Goal: Information Seeking & Learning: Learn about a topic

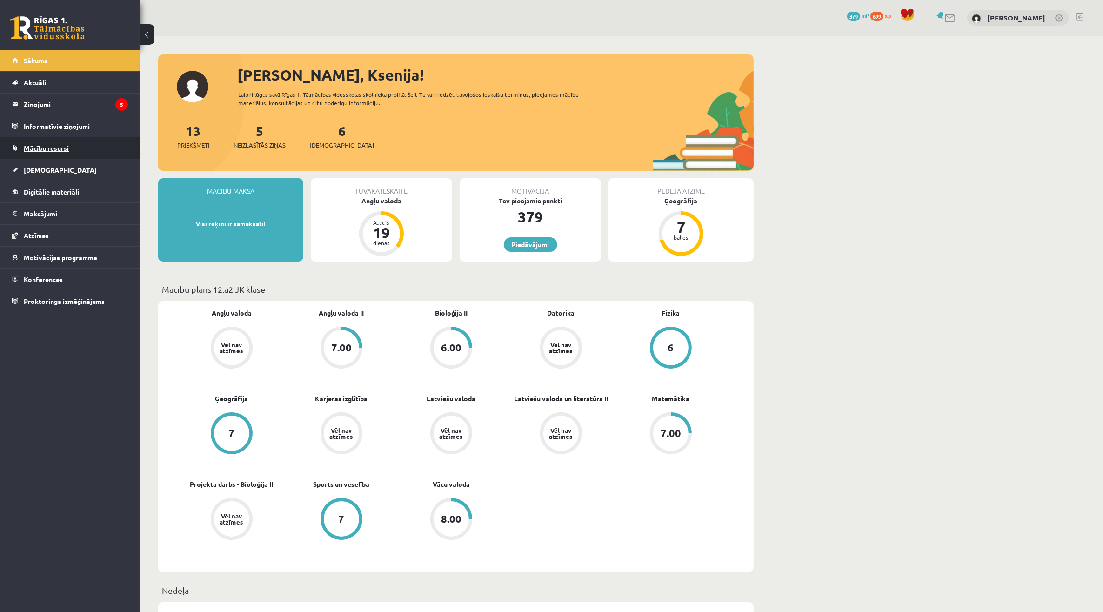
click at [73, 153] on link "Mācību resursi" at bounding box center [70, 147] width 116 height 21
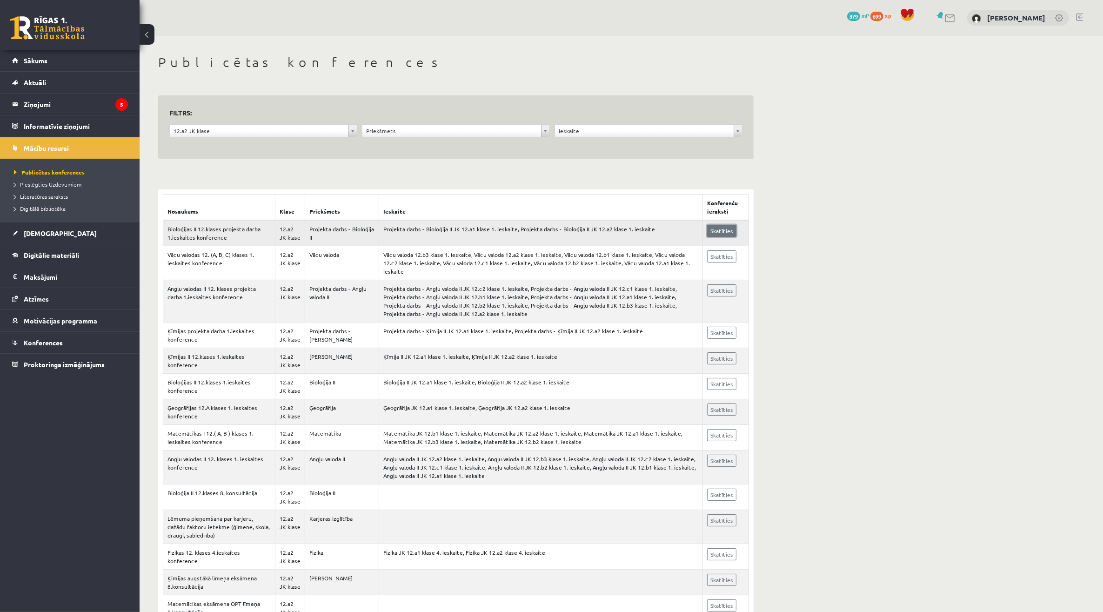
click at [728, 233] on link "Skatīties" at bounding box center [721, 231] width 29 height 12
click at [83, 88] on link "Aktuāli" at bounding box center [70, 82] width 116 height 21
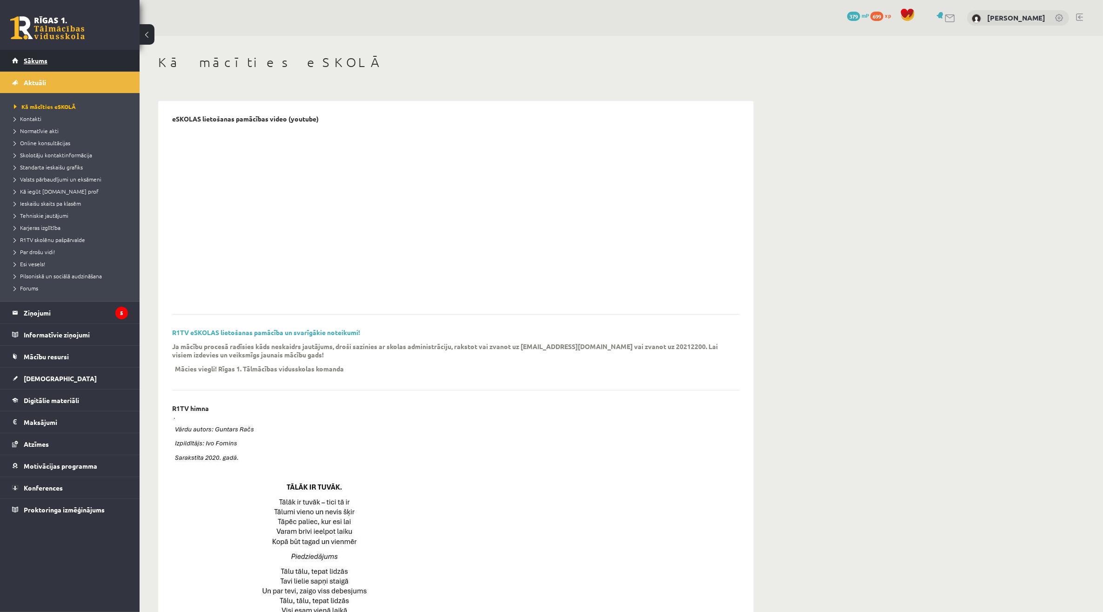
click at [85, 61] on link "Sākums" at bounding box center [70, 60] width 116 height 21
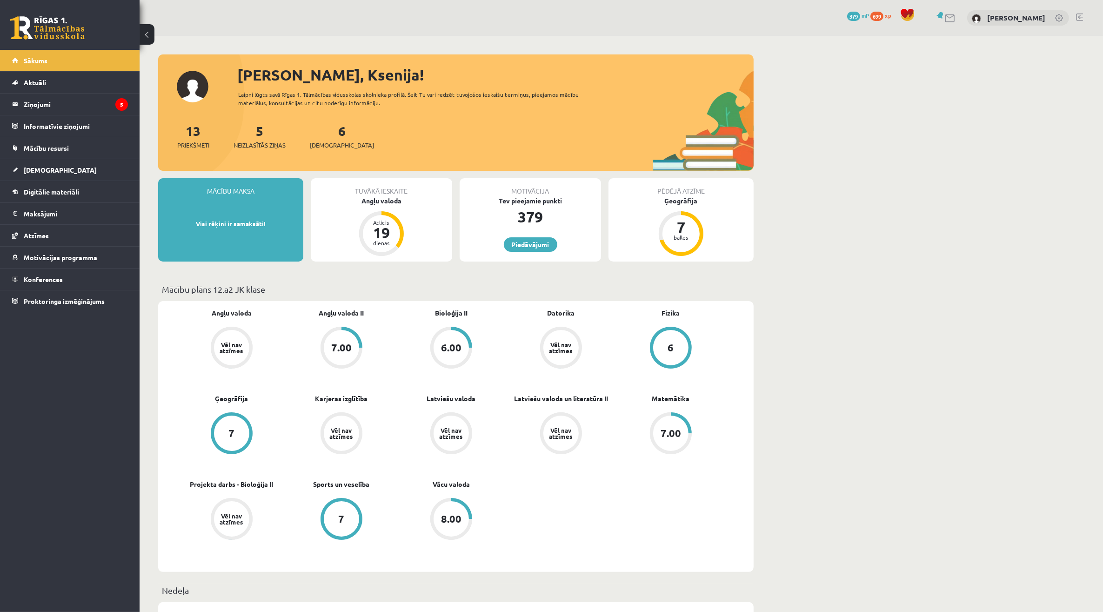
click at [1080, 15] on link at bounding box center [1079, 16] width 7 height 7
